Goal: Information Seeking & Learning: Find specific page/section

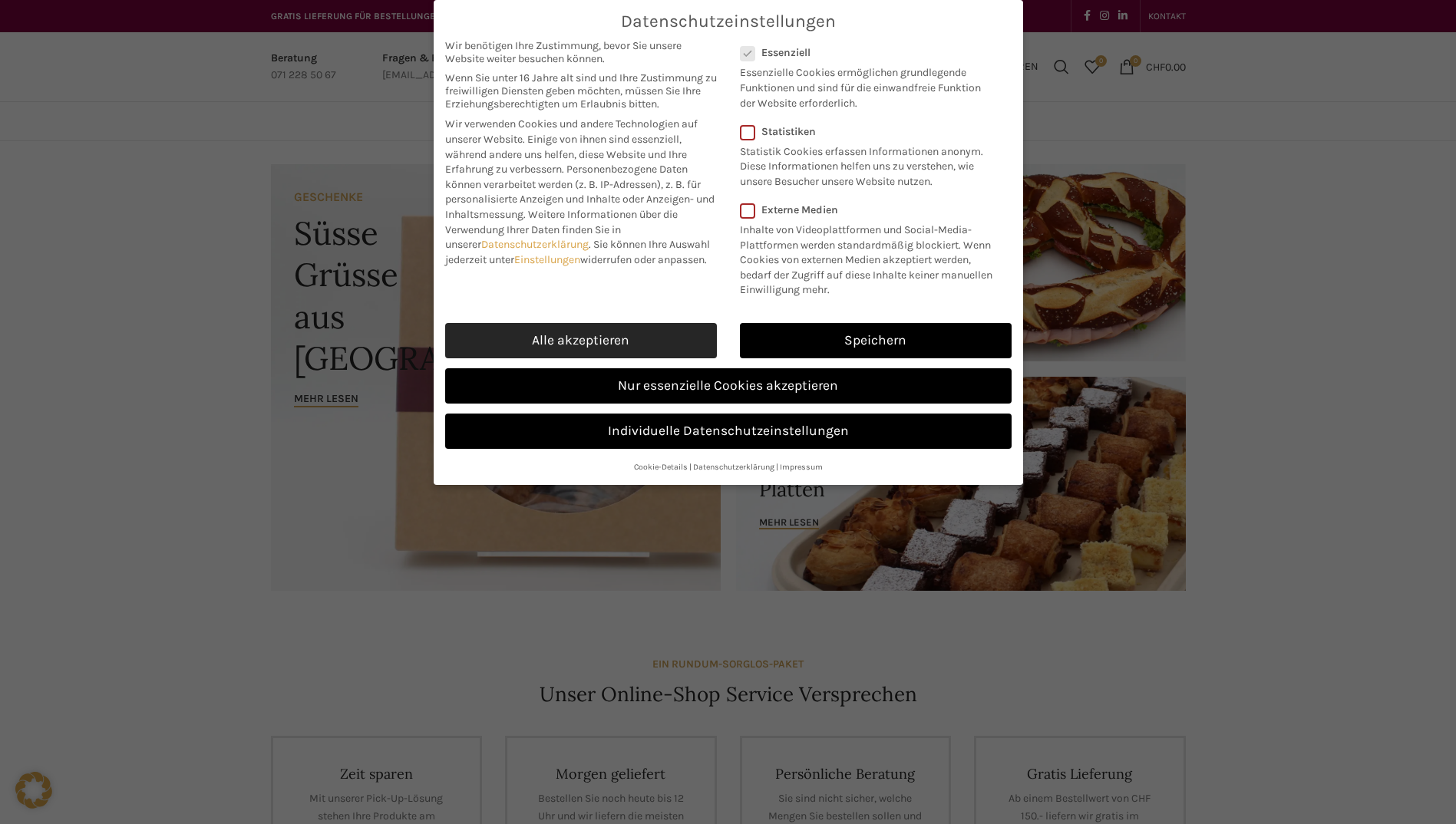
click at [667, 349] on link "Alle akzeptieren" at bounding box center [581, 341] width 272 height 35
checkbox input "true"
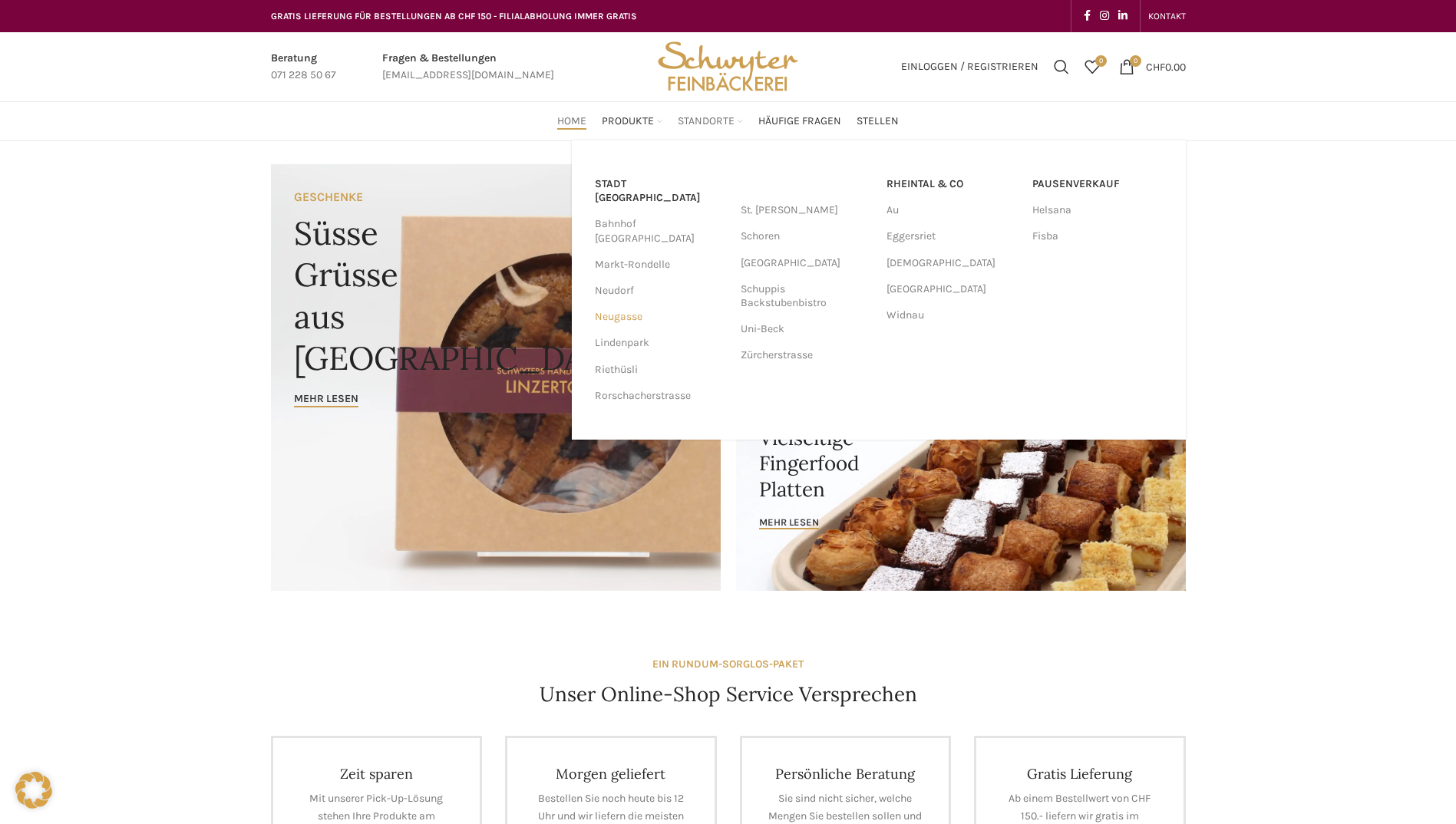
click at [622, 304] on link "Neugasse" at bounding box center [659, 317] width 131 height 26
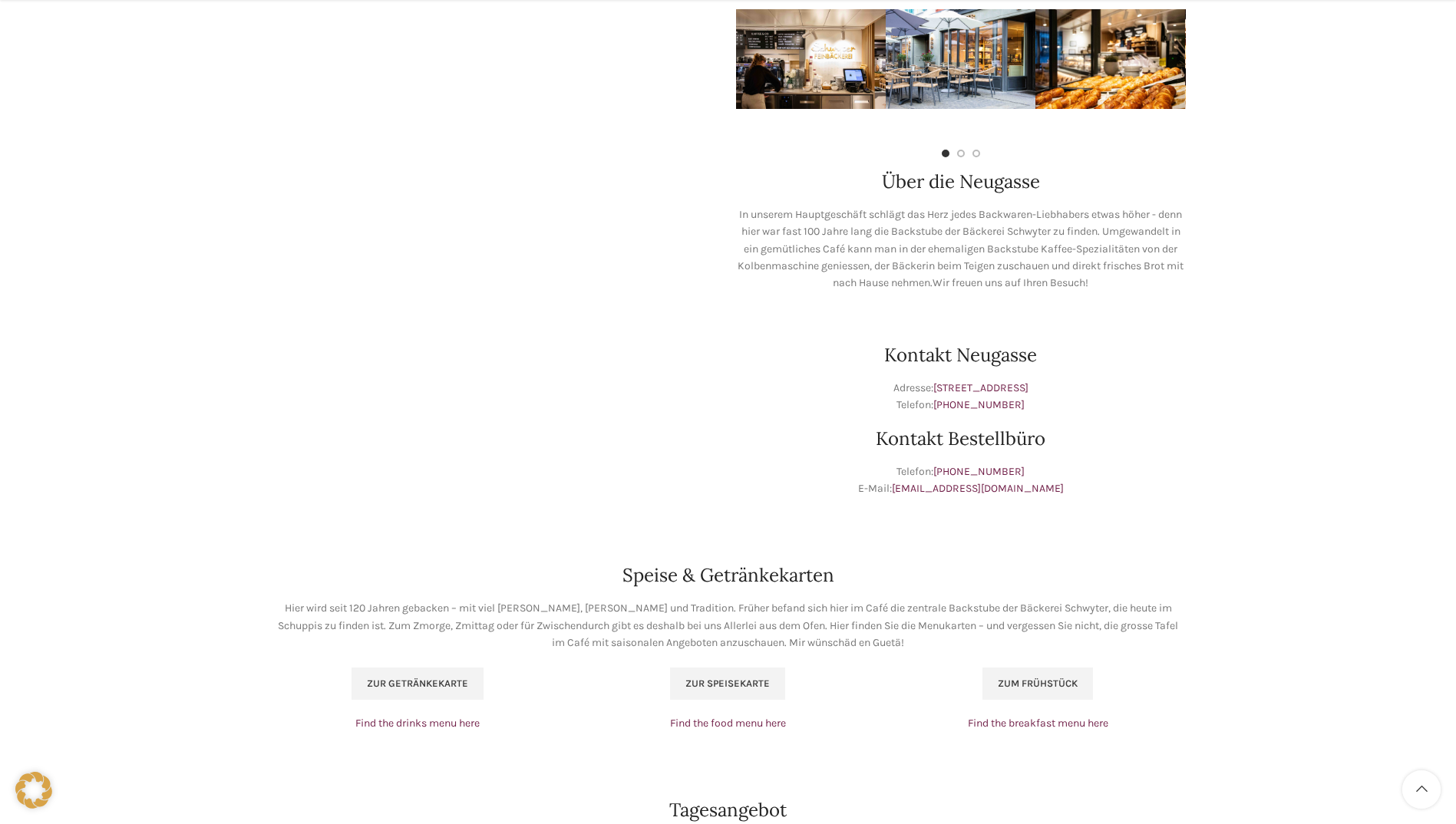
scroll to position [538, 0]
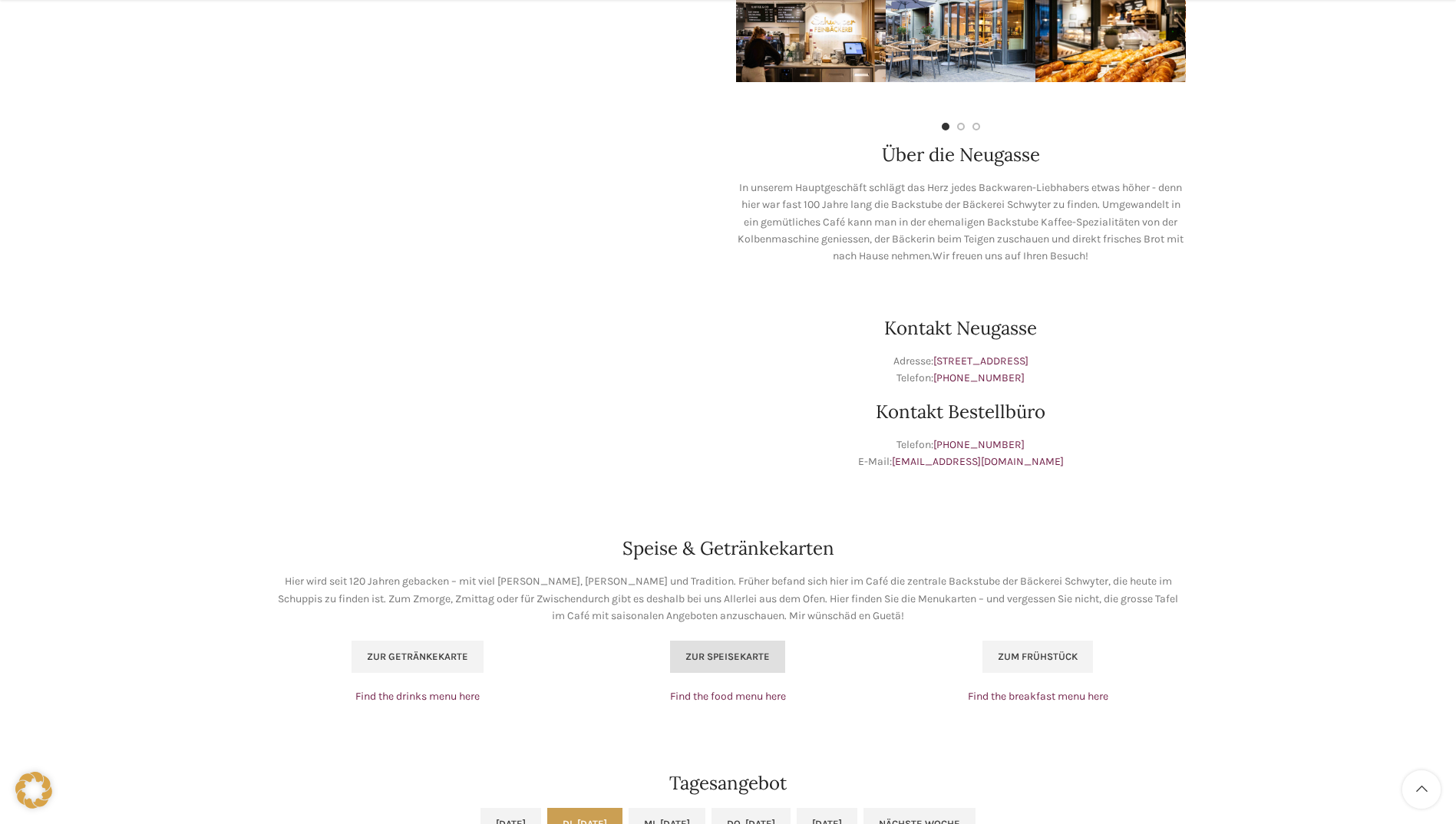
click at [754, 666] on link "Zur Speisekarte" at bounding box center [727, 657] width 115 height 32
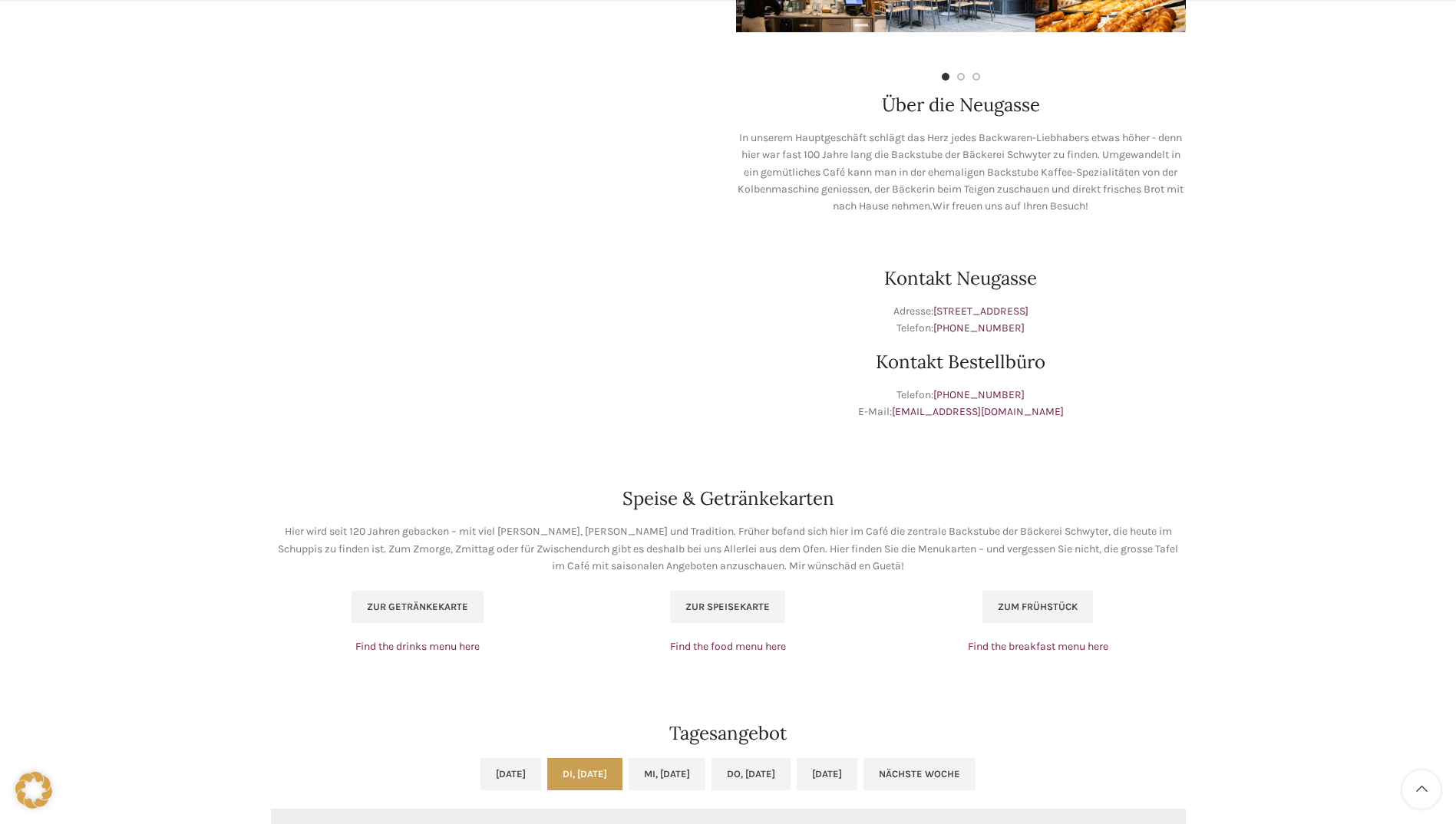
scroll to position [614, 0]
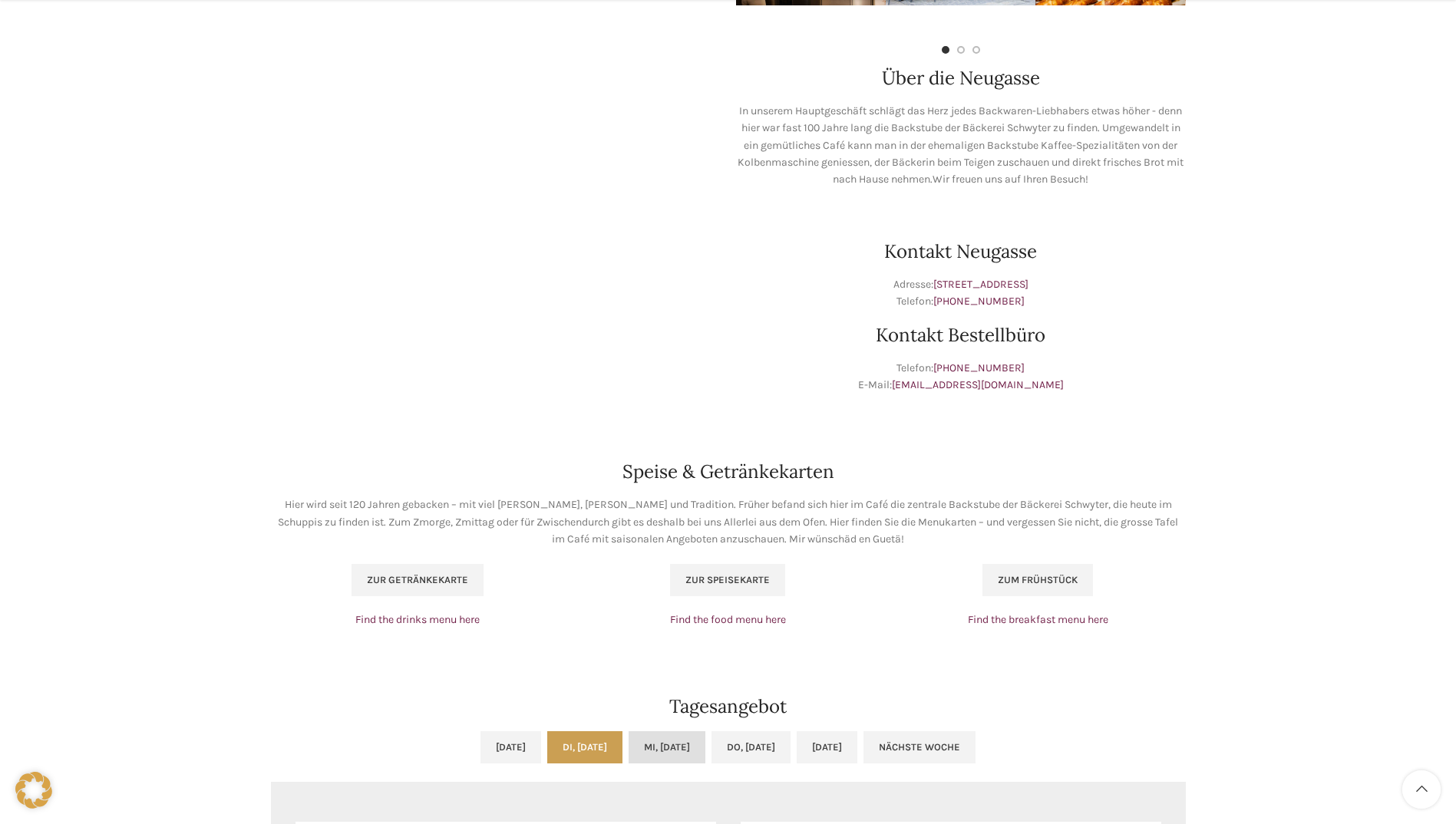
click at [663, 749] on link "Mi, 01.10.2025" at bounding box center [667, 748] width 77 height 32
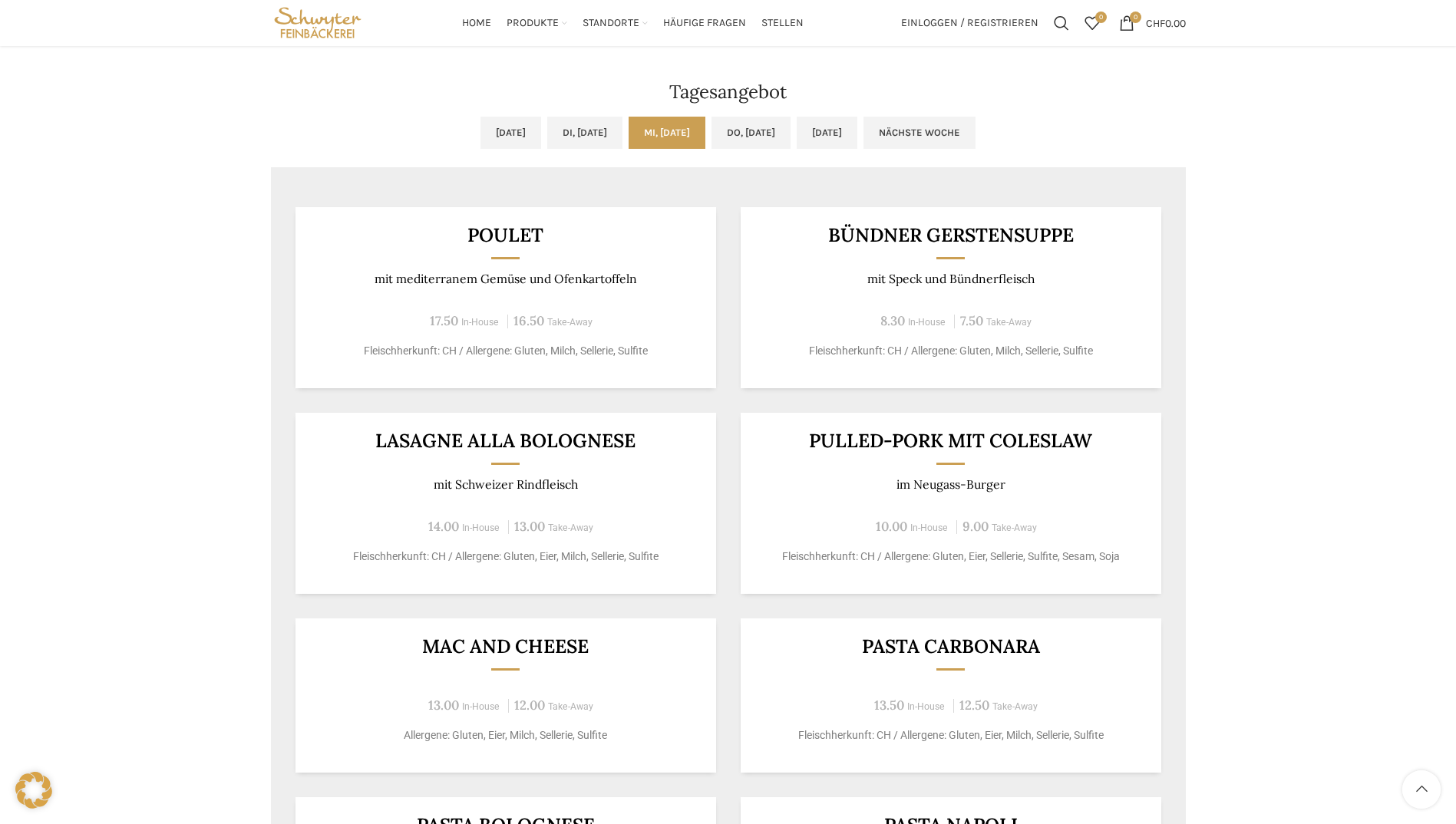
scroll to position [1228, 0]
click at [770, 134] on link "Do, 02.10.2025" at bounding box center [751, 133] width 79 height 32
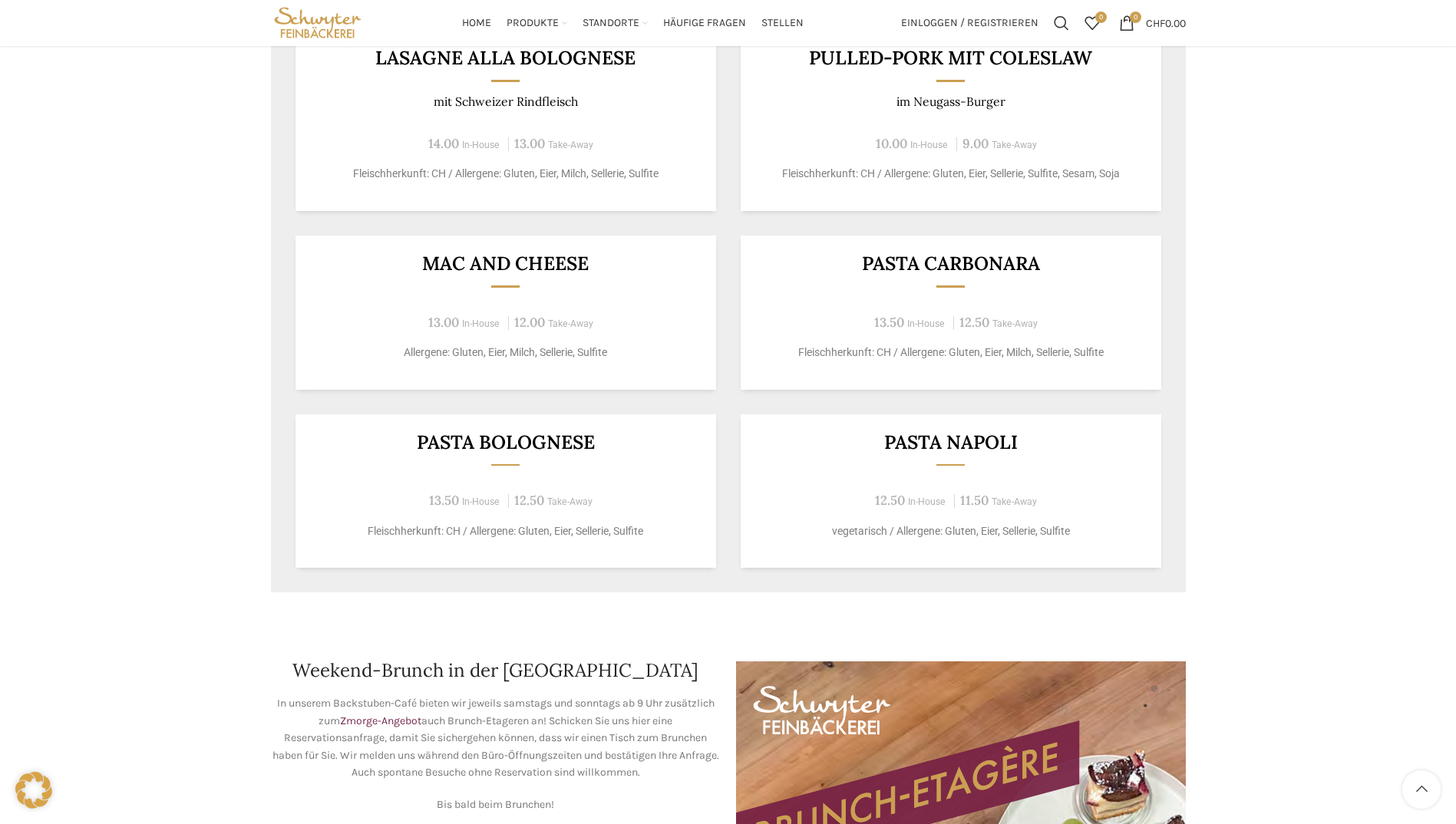
scroll to position [1151, 0]
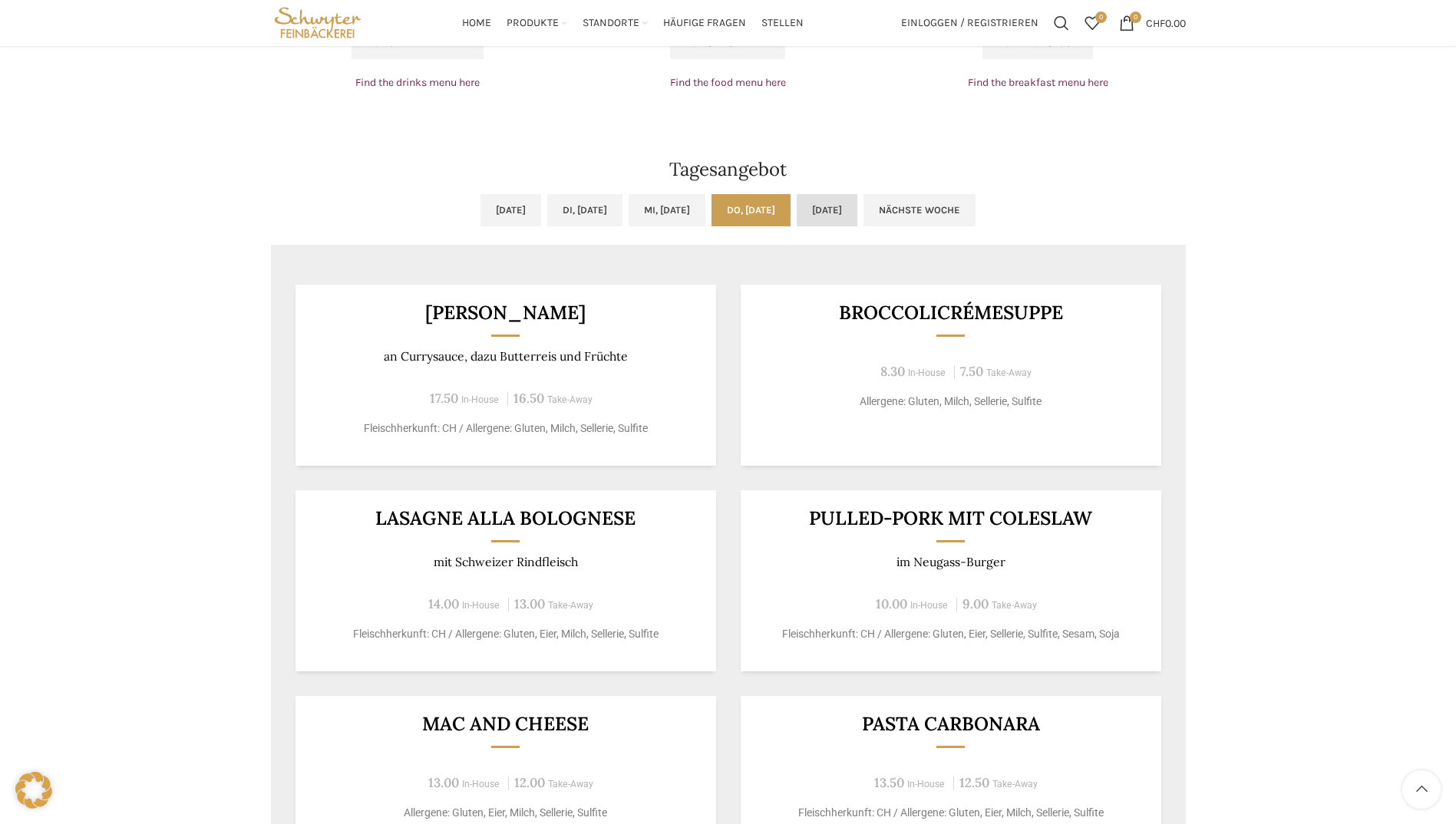
click at [858, 205] on link "Fr, 03.10.2025" at bounding box center [827, 210] width 61 height 32
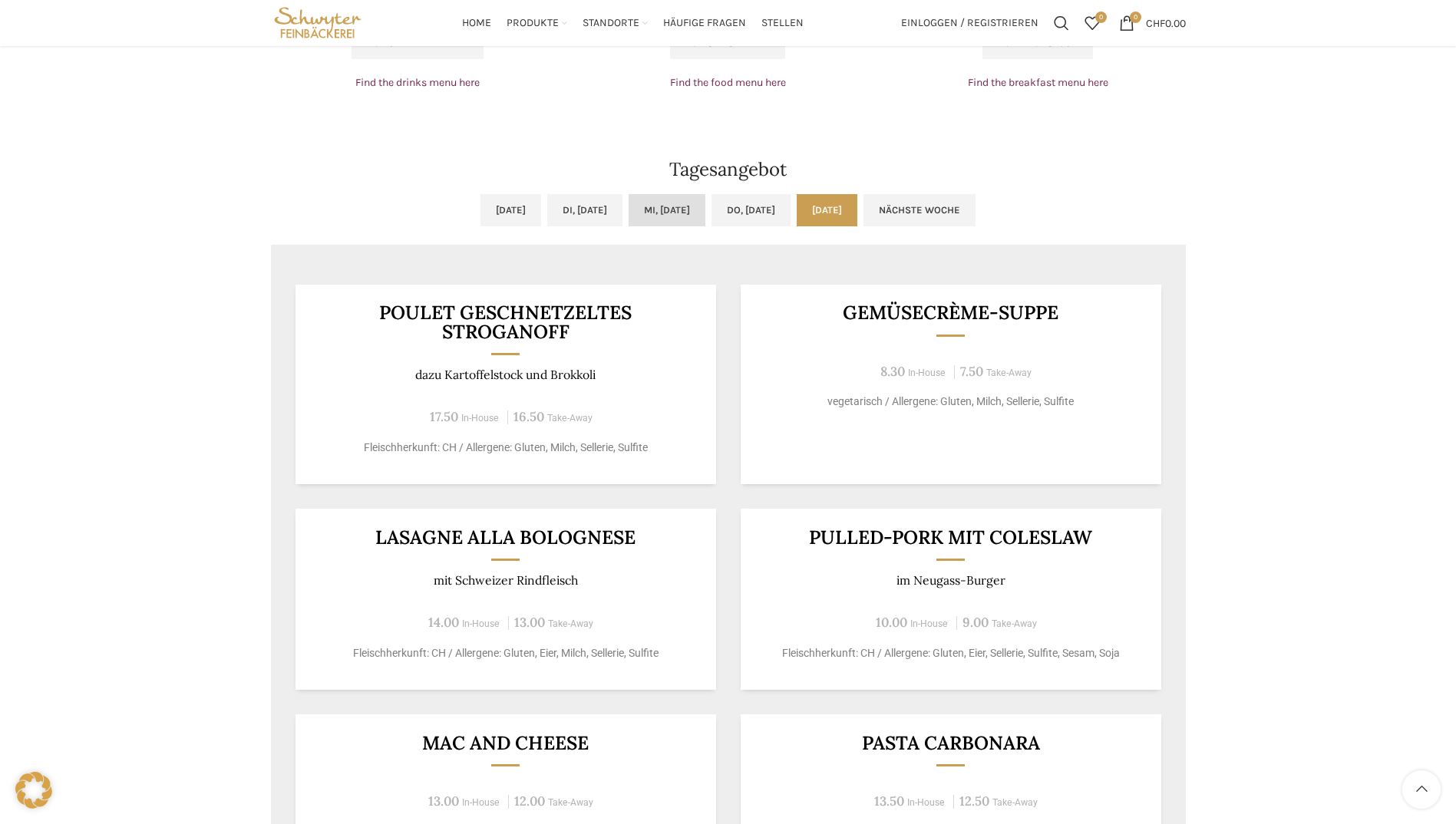
click at [688, 208] on link "Mi, 01.10.2025" at bounding box center [667, 210] width 77 height 32
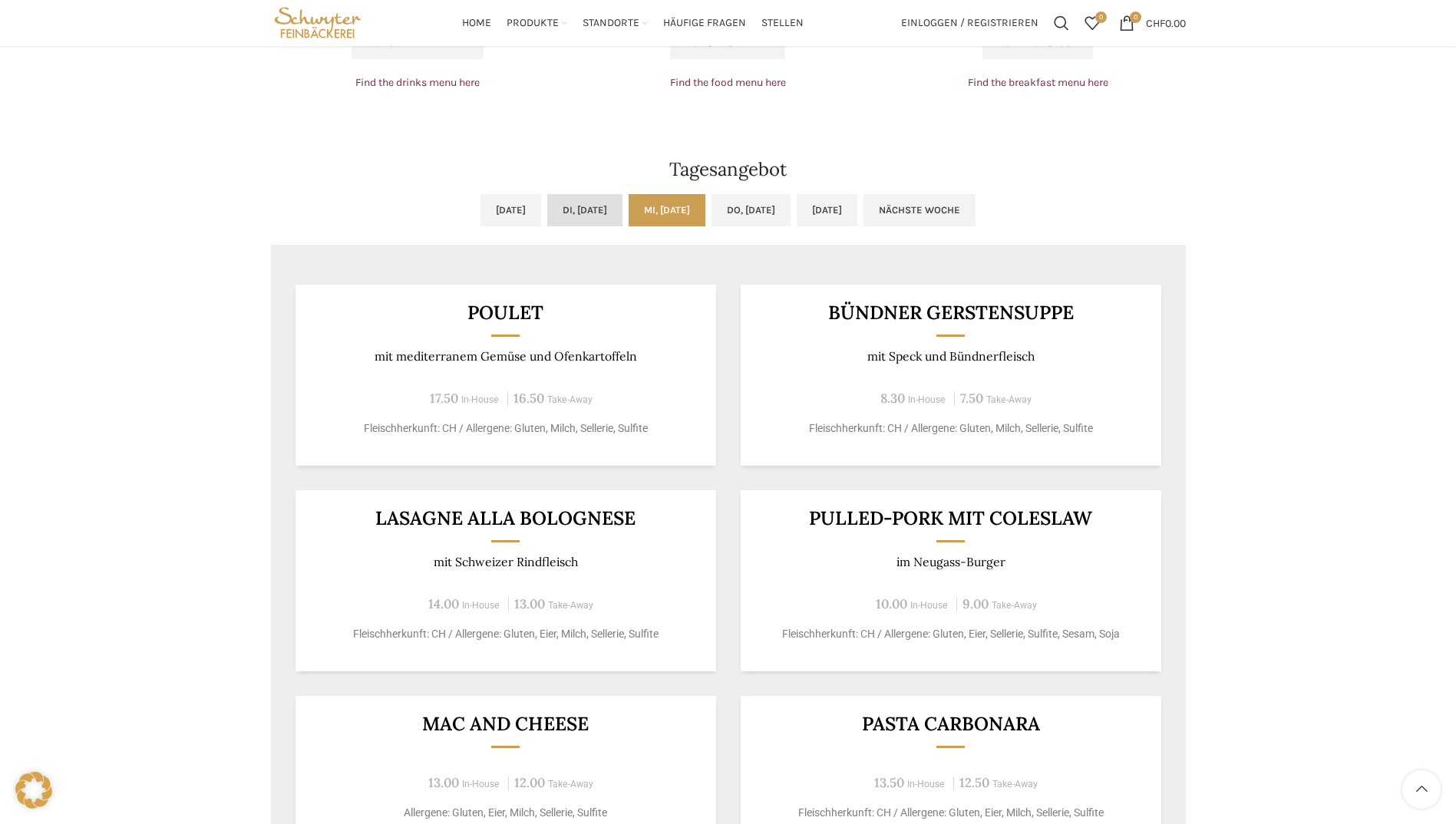
click at [592, 205] on link "Di, 30.09.2025" at bounding box center [585, 210] width 75 height 32
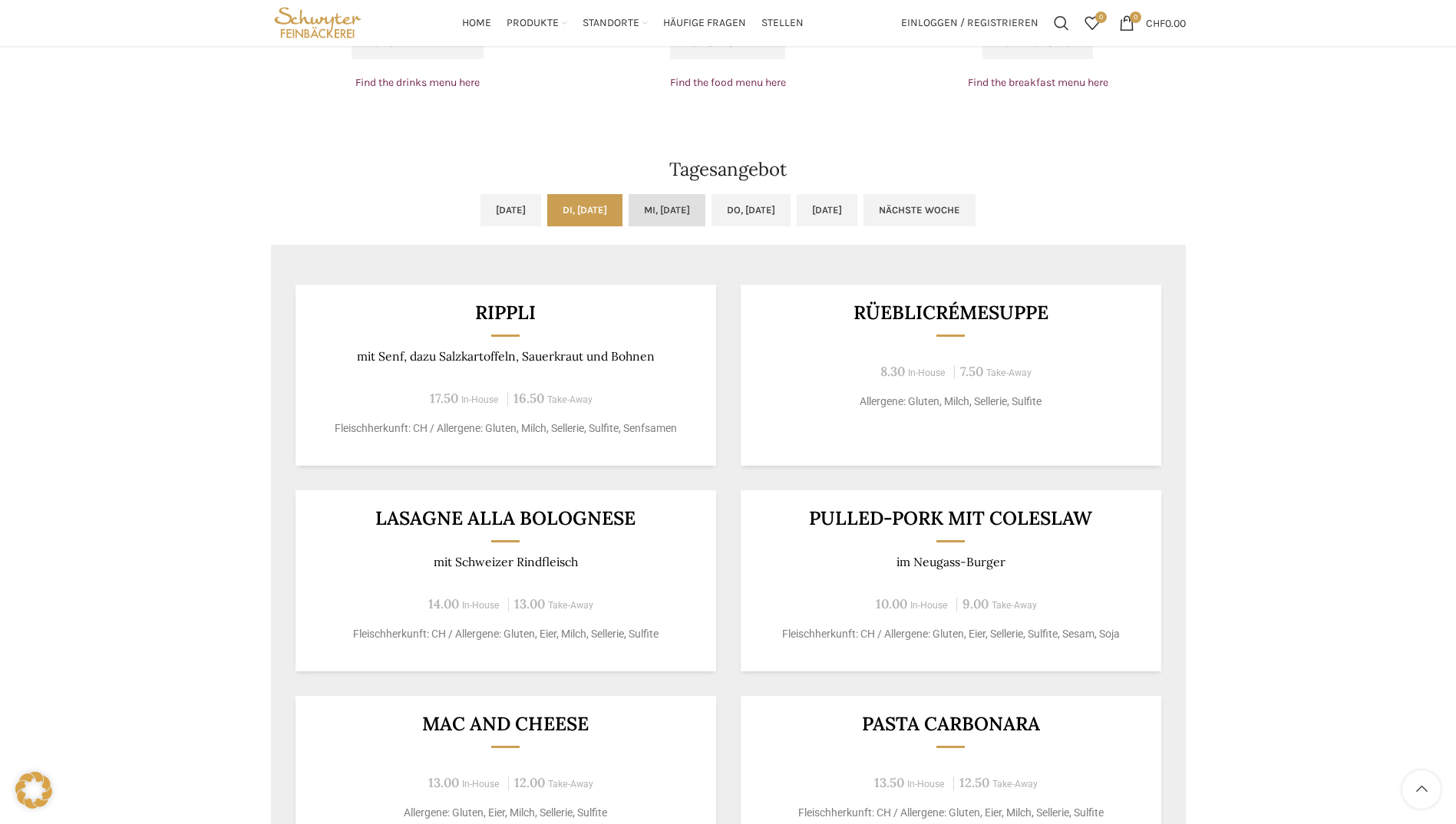
click at [667, 217] on link "Mi, 01.10.2025" at bounding box center [667, 210] width 77 height 32
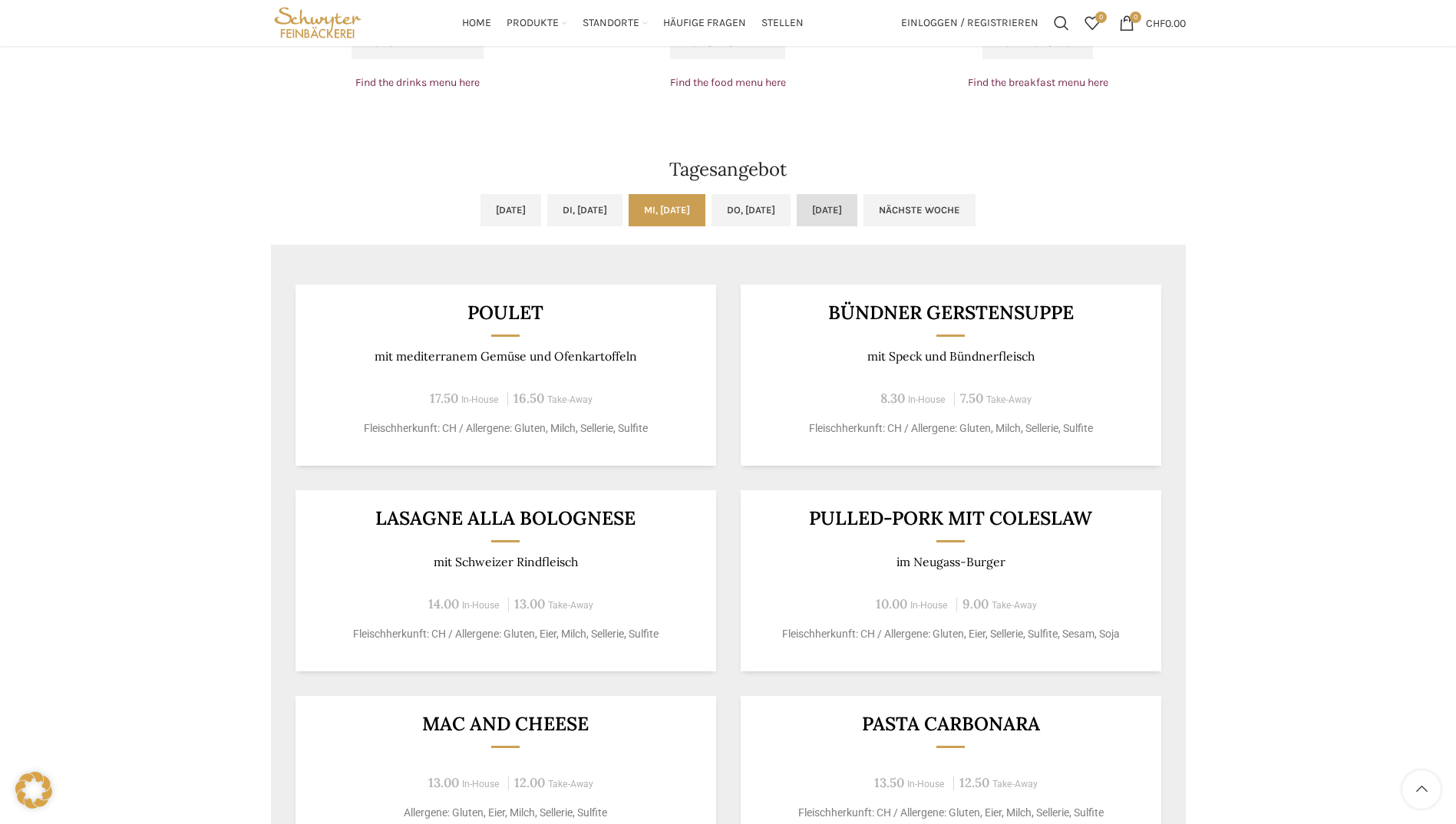
click at [858, 221] on link "Fr, 03.10.2025" at bounding box center [827, 210] width 61 height 32
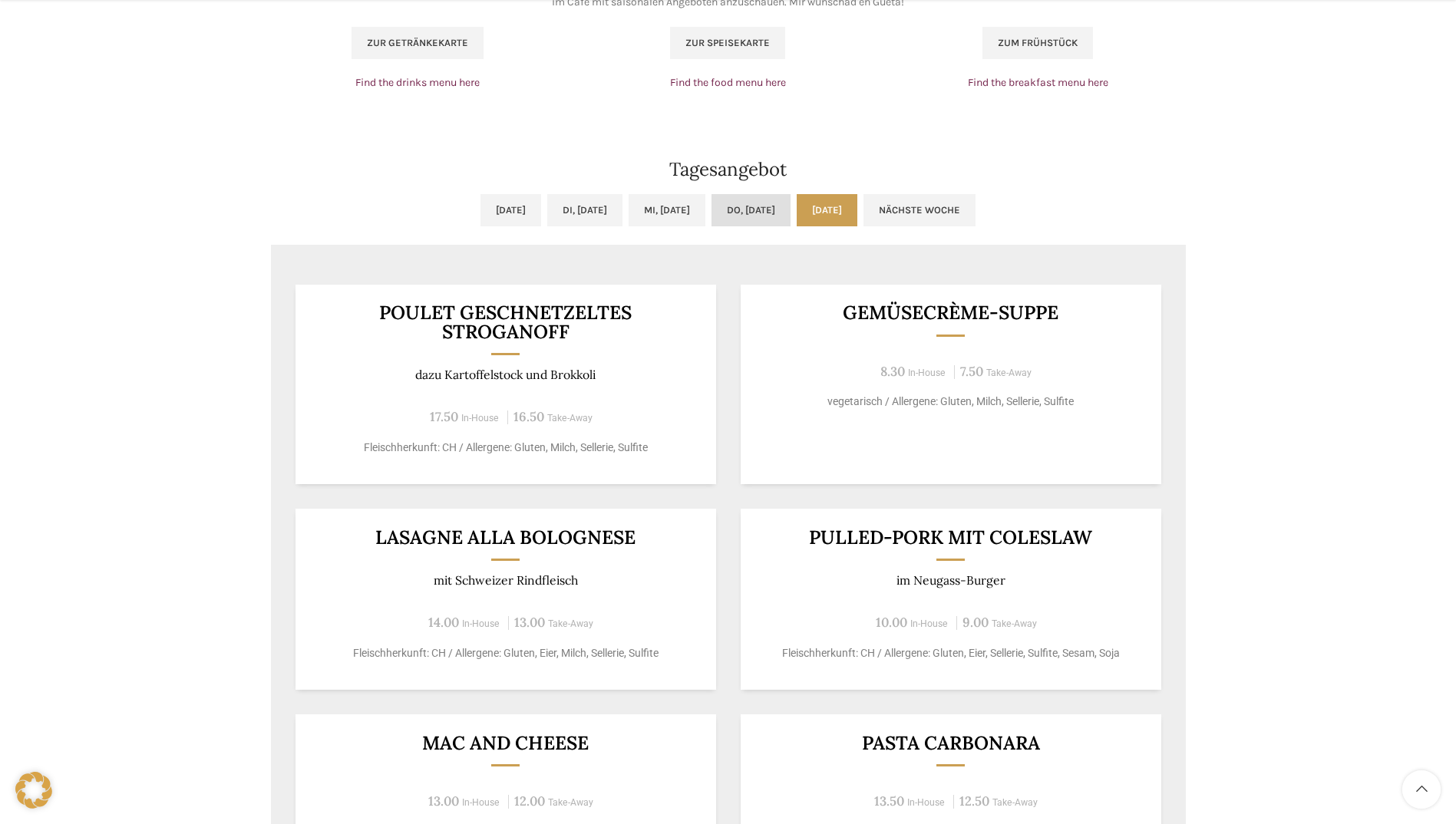
scroll to position [1228, 0]
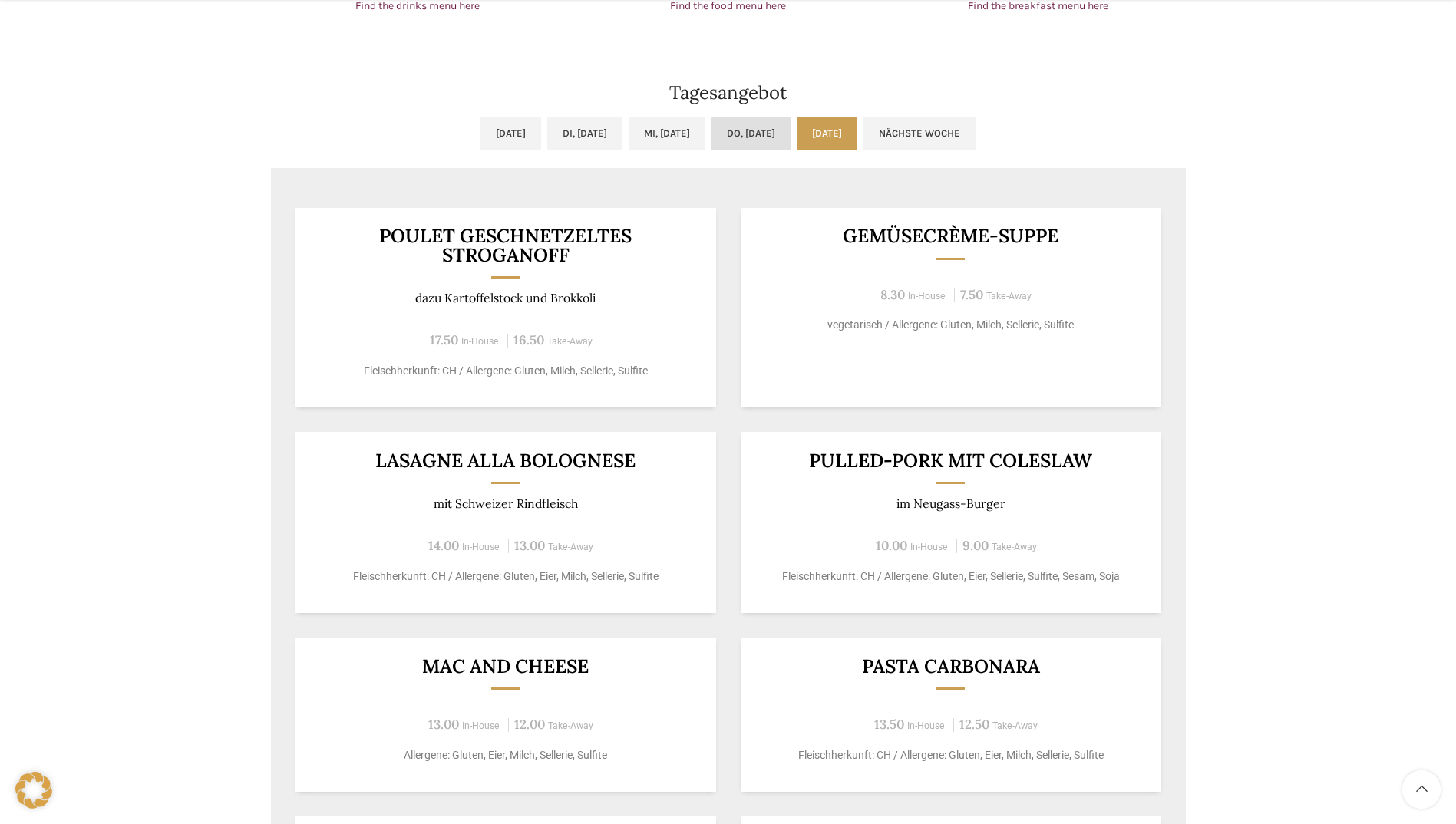
click at [783, 143] on link "Do, 02.10.2025" at bounding box center [751, 133] width 79 height 32
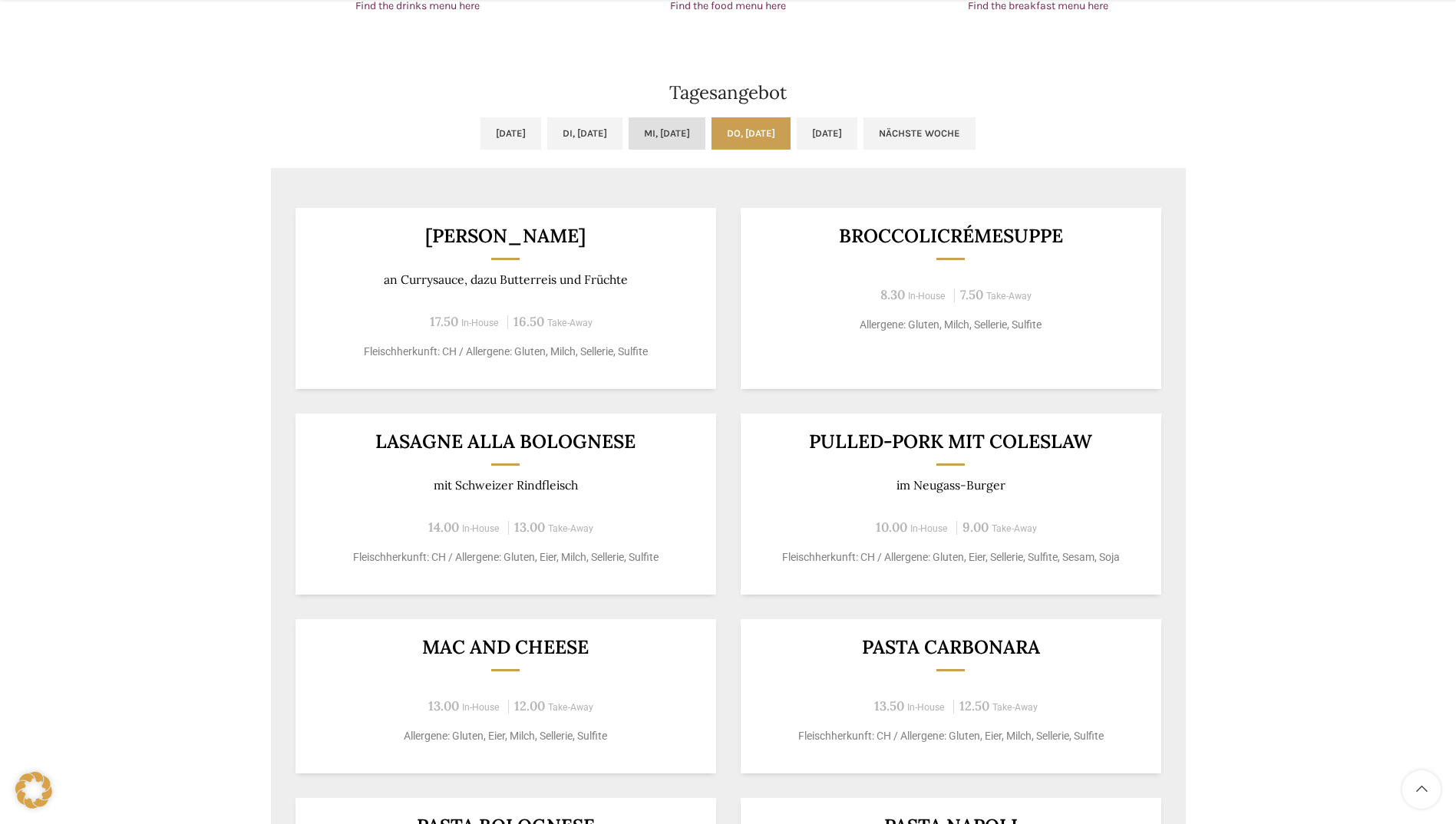
click at [691, 132] on link "Mi, 01.10.2025" at bounding box center [667, 133] width 77 height 32
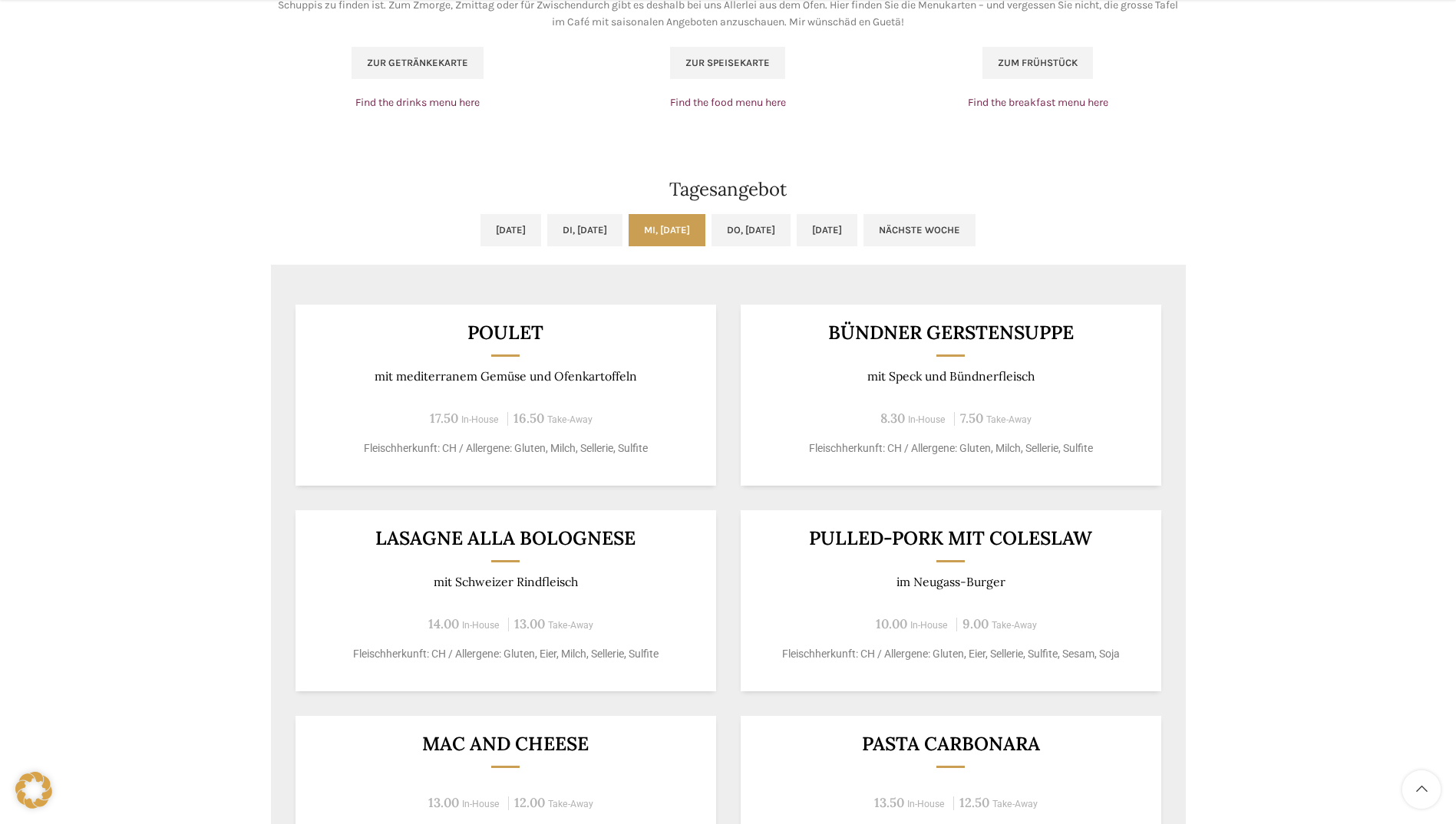
scroll to position [1151, 0]
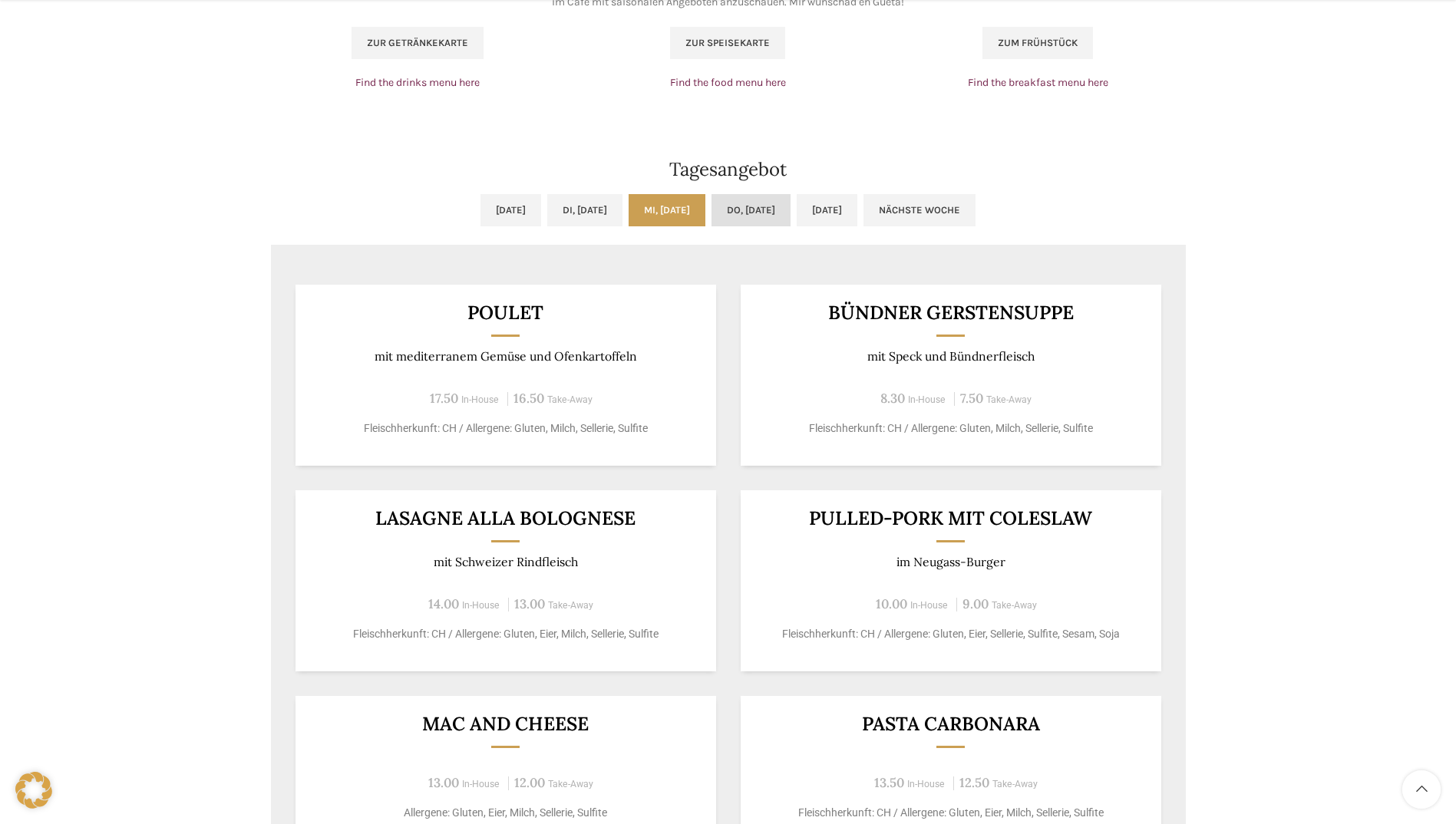
click at [787, 205] on link "Do, 02.10.2025" at bounding box center [751, 210] width 79 height 32
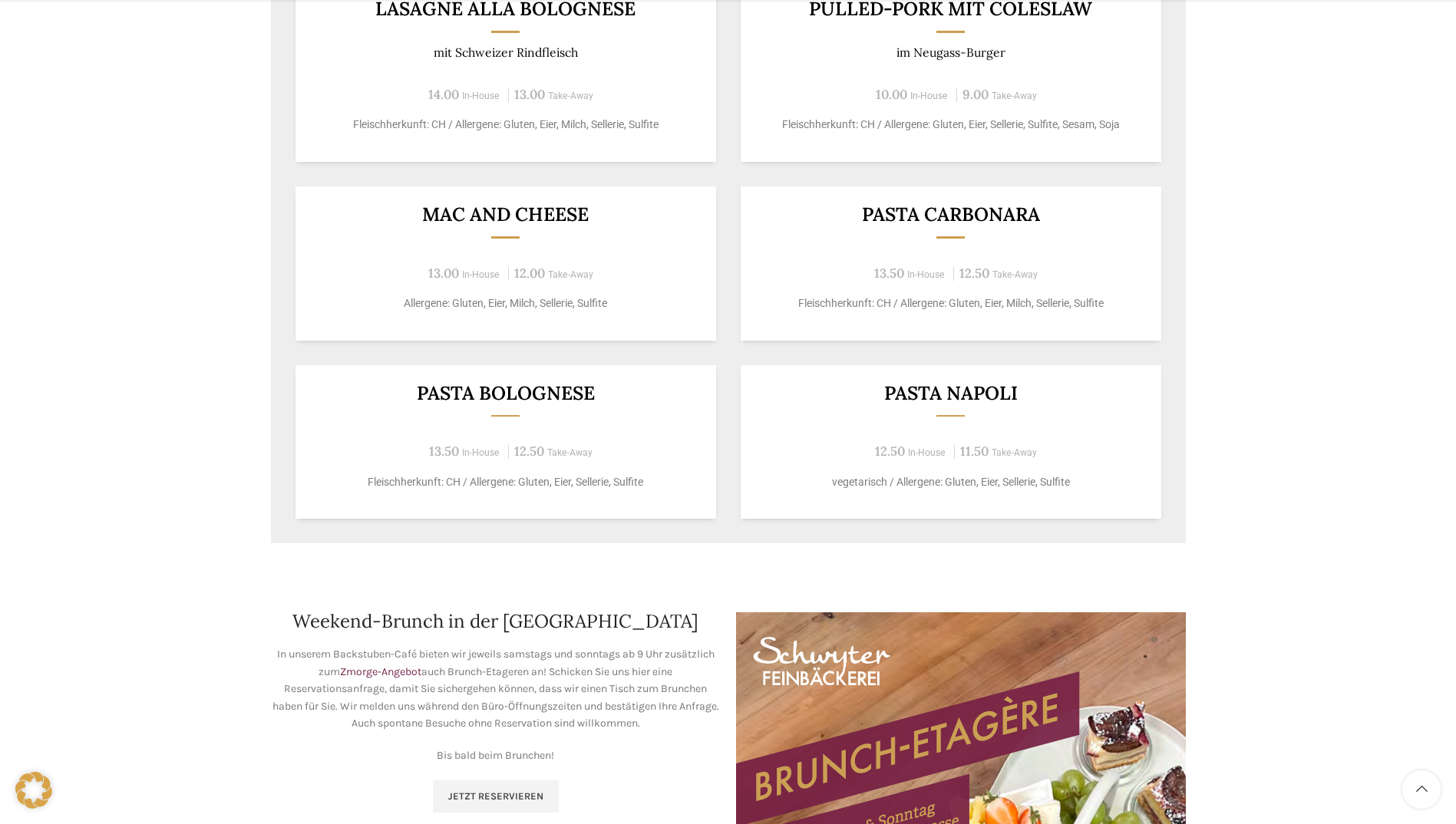
scroll to position [1689, 0]
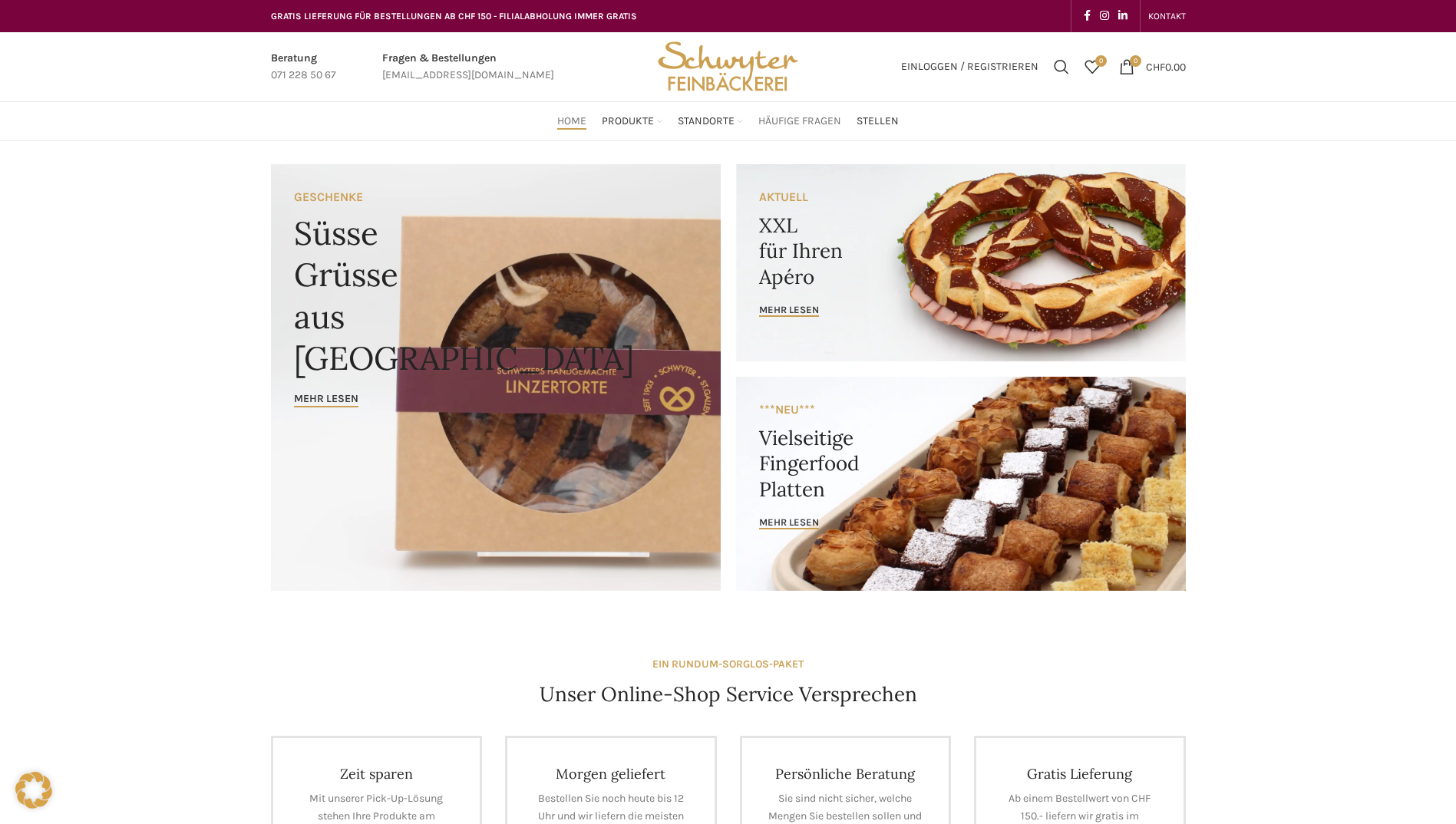
click at [825, 121] on span "Häufige Fragen" at bounding box center [799, 122] width 83 height 14
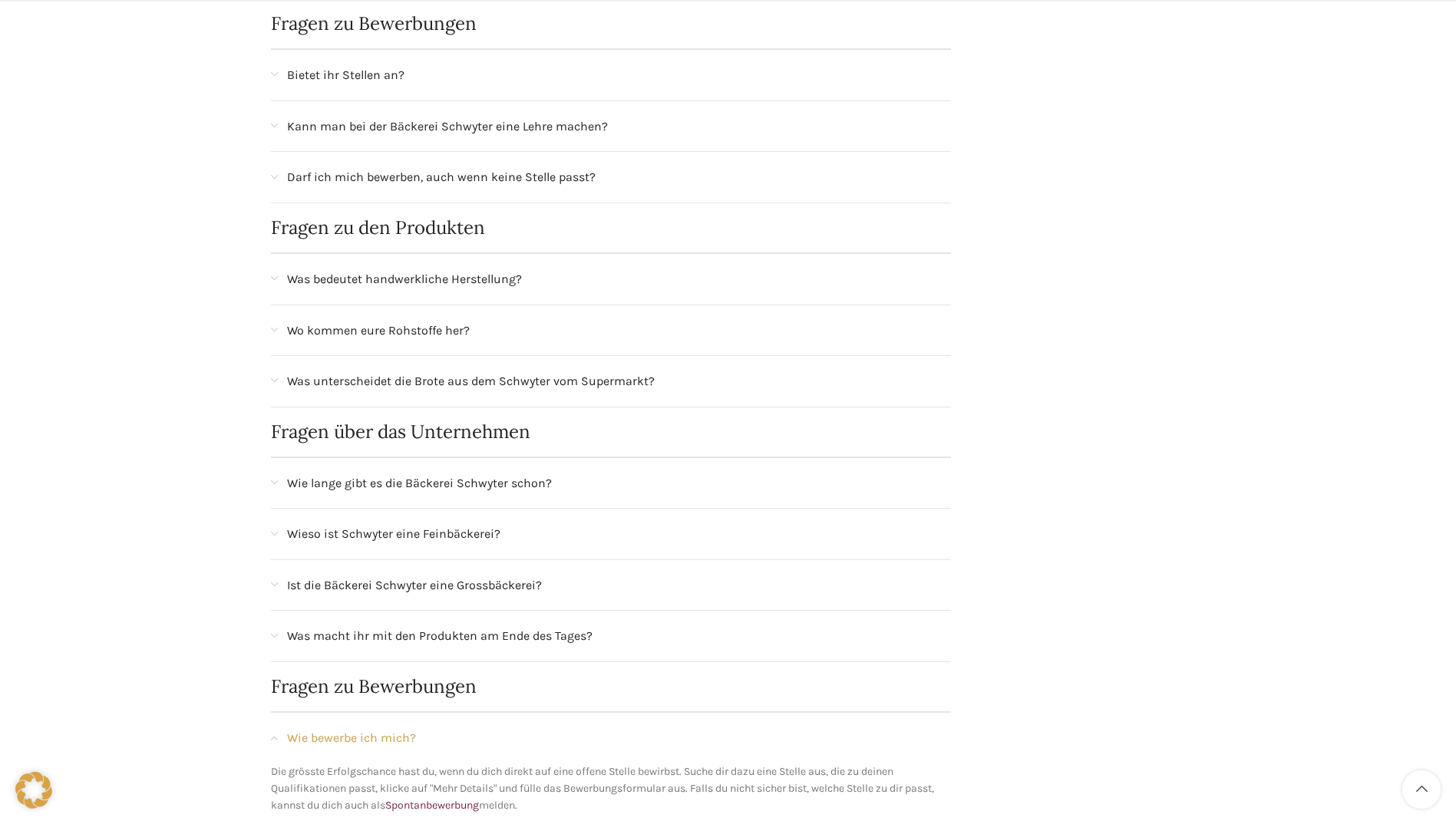
scroll to position [844, 0]
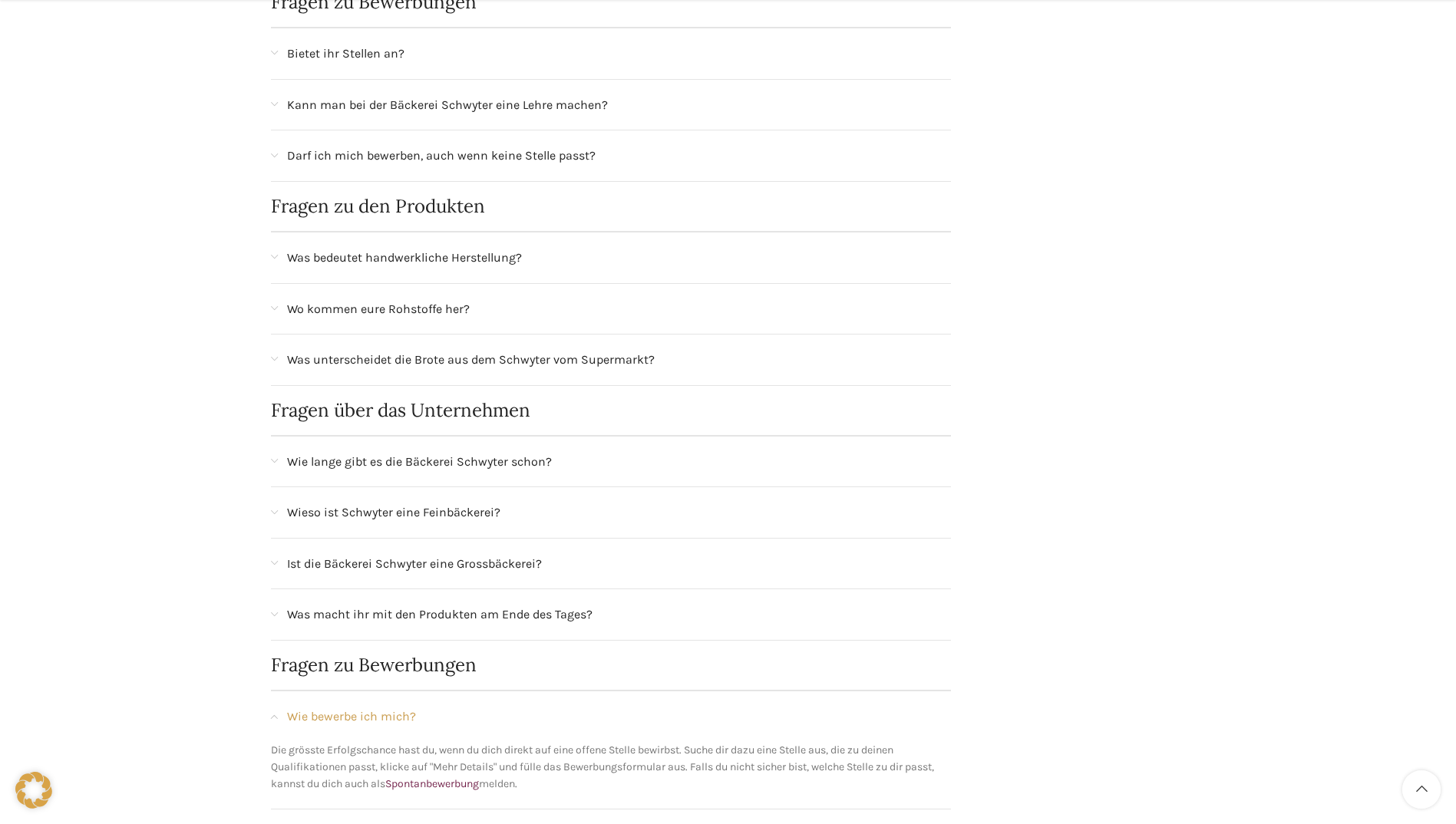
click at [269, 611] on div "Fragen zum Online Shop Bis wann muss ich bestellen? Die Lieferfrist ist vom gew…" at bounding box center [611, 36] width 696 height 1225
click at [277, 615] on span at bounding box center [274, 615] width 7 height 9
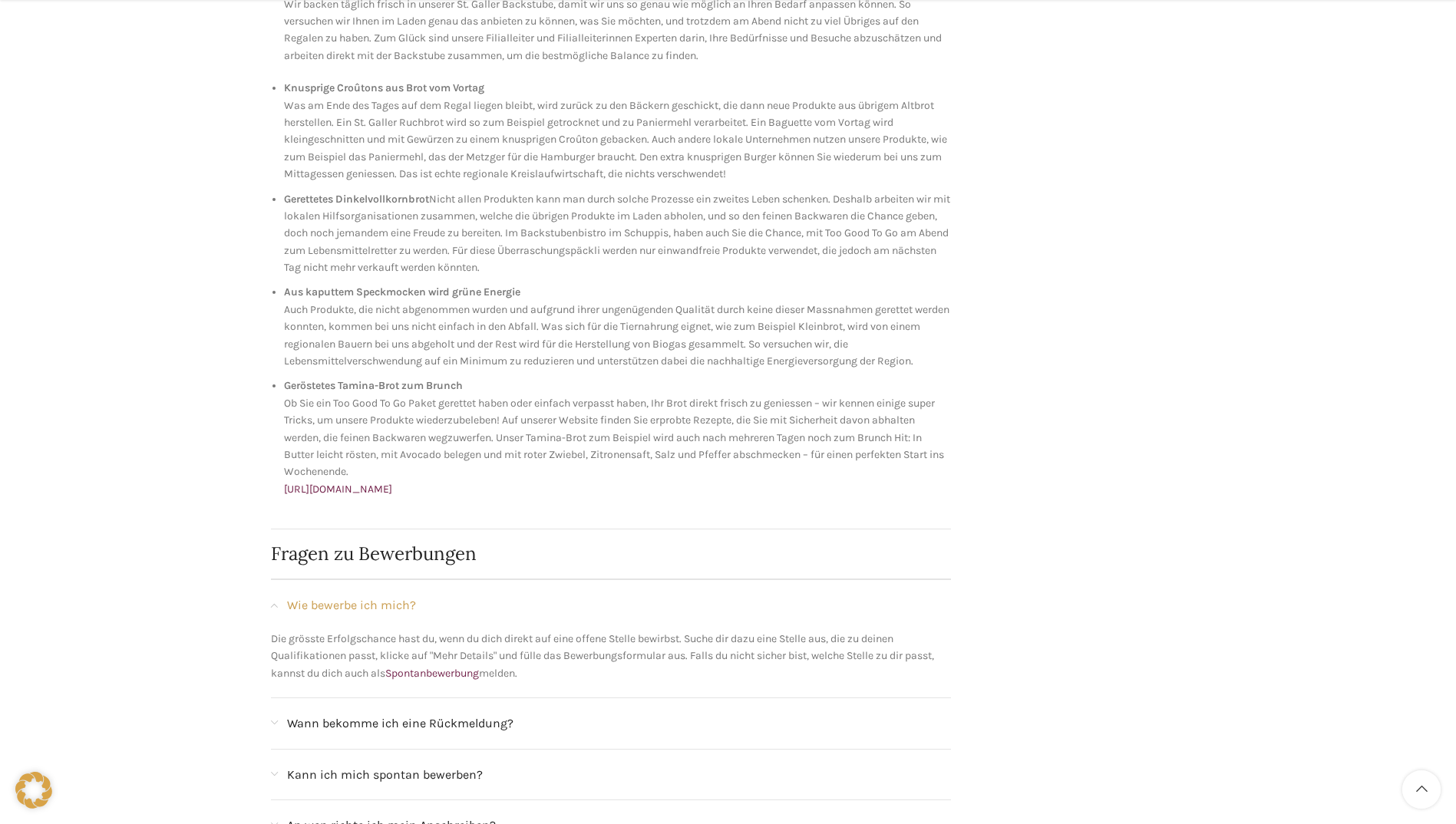
scroll to position [1612, 0]
